Goal: Information Seeking & Learning: Learn about a topic

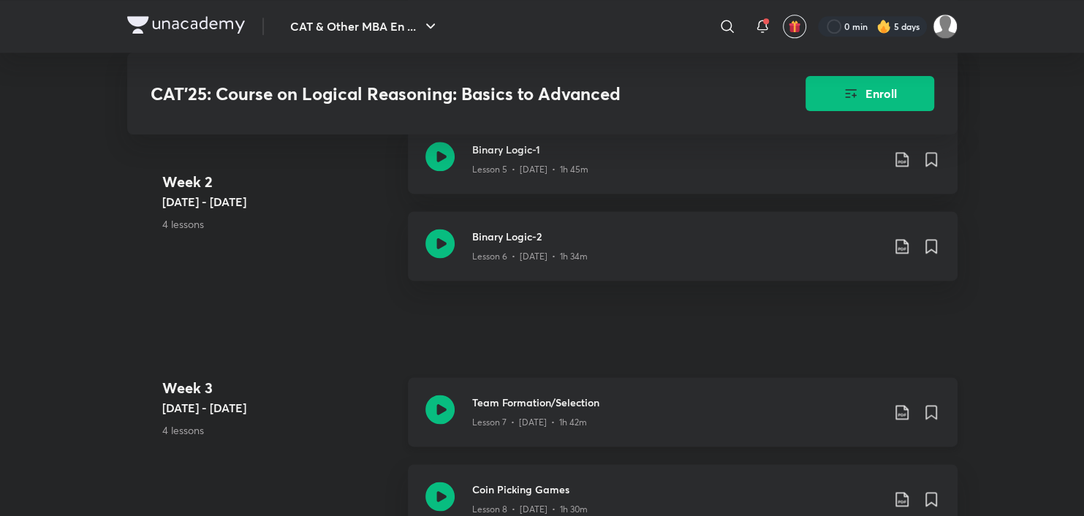
scroll to position [1608, 0]
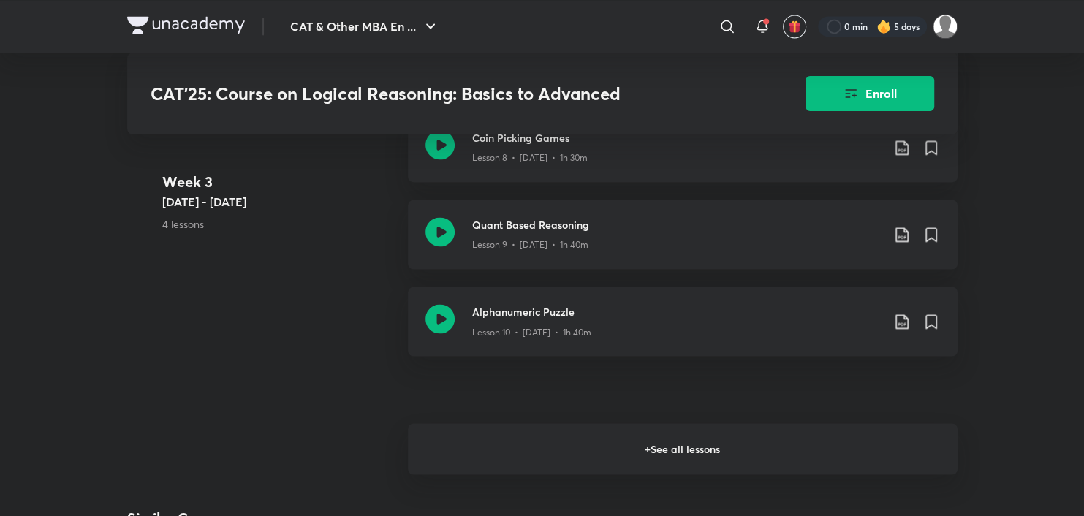
click at [569, 456] on h6 "+ See all lessons" at bounding box center [683, 448] width 550 height 51
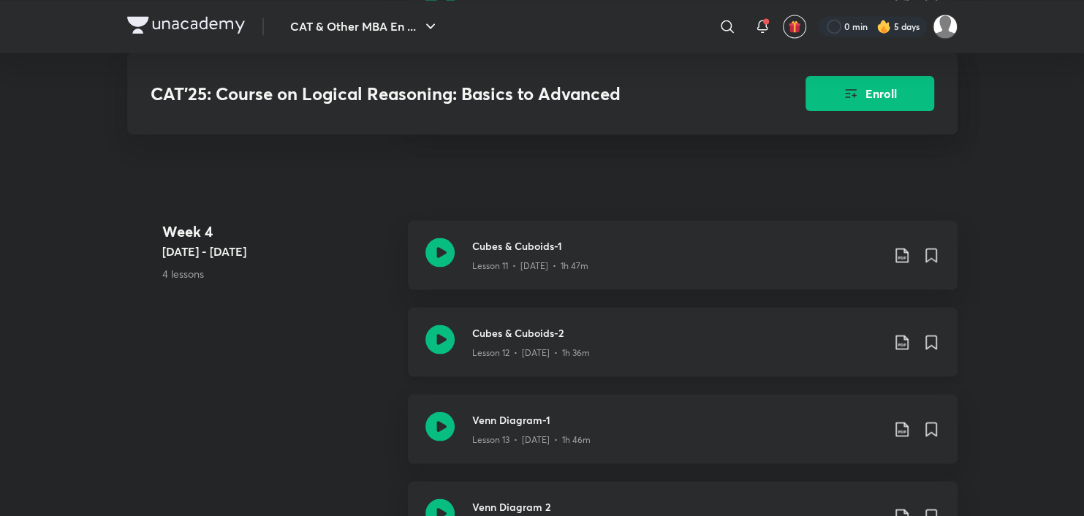
scroll to position [1900, 0]
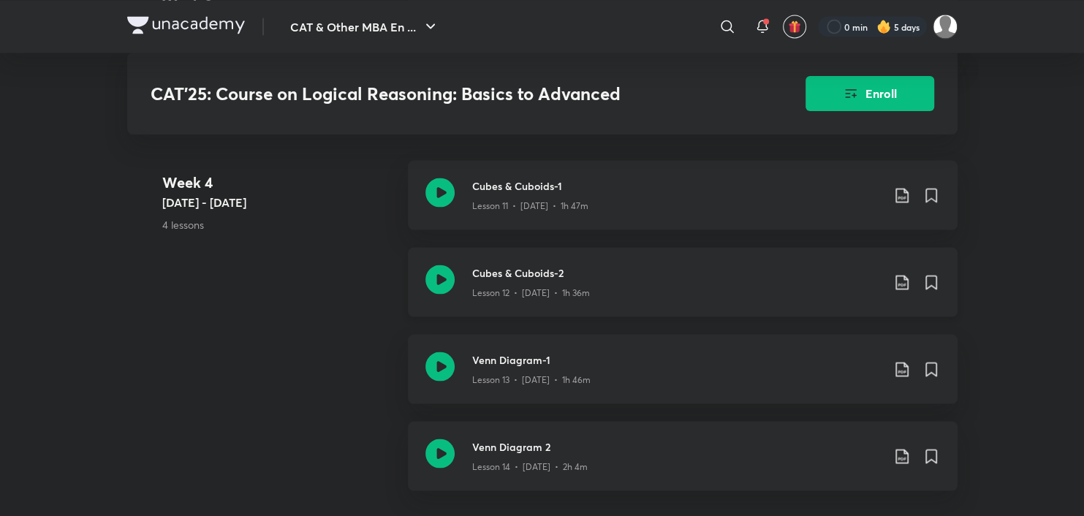
click at [437, 294] on icon at bounding box center [439, 279] width 29 height 29
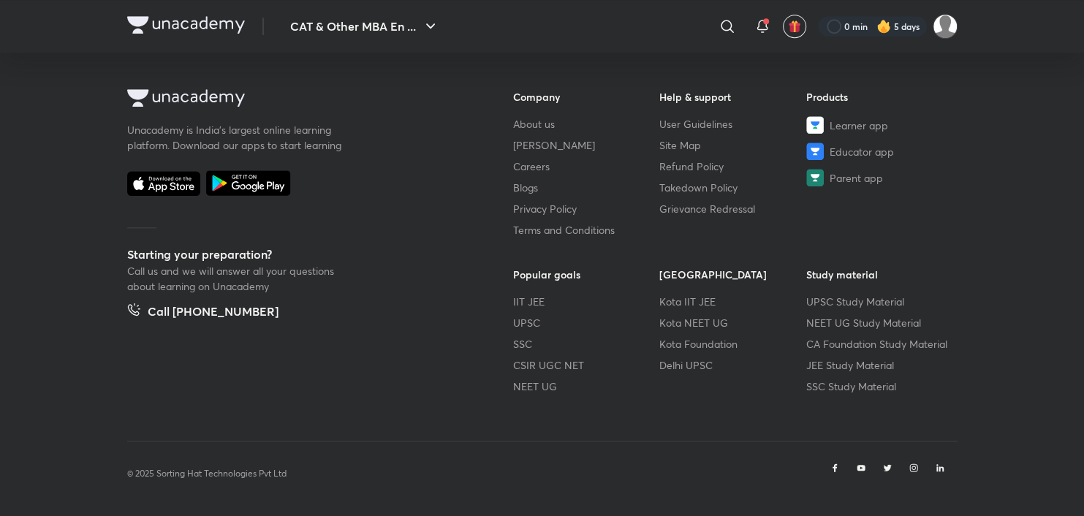
scroll to position [773, 0]
